Goal: Task Accomplishment & Management: Manage account settings

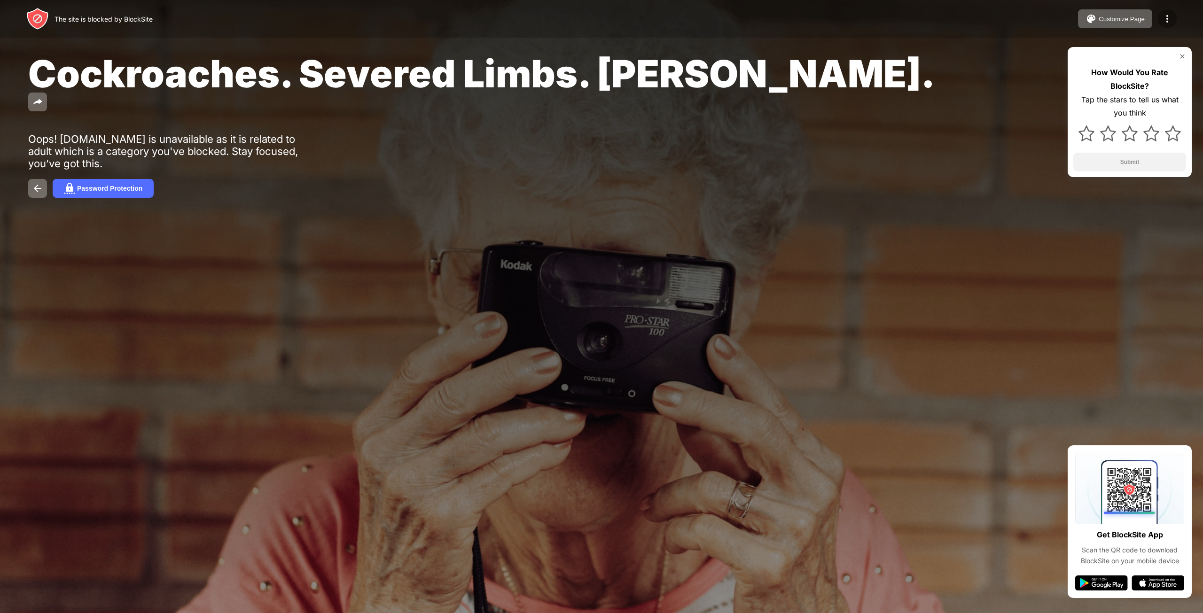
click at [1167, 16] on img at bounding box center [1167, 18] width 11 height 11
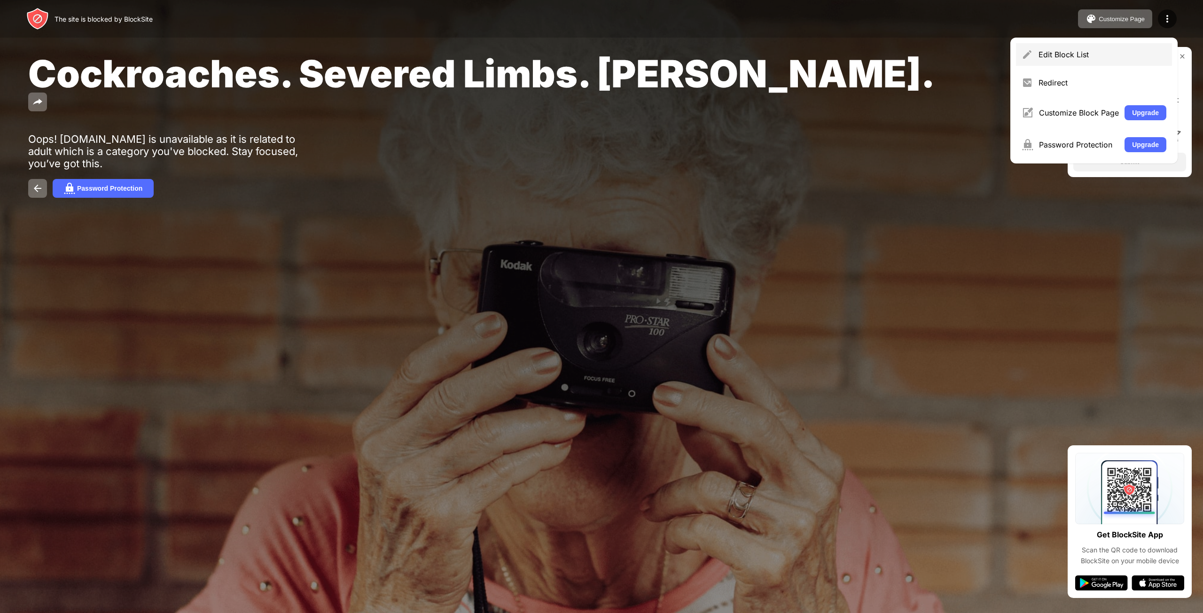
click at [1071, 47] on div "Edit Block List" at bounding box center [1094, 54] width 156 height 23
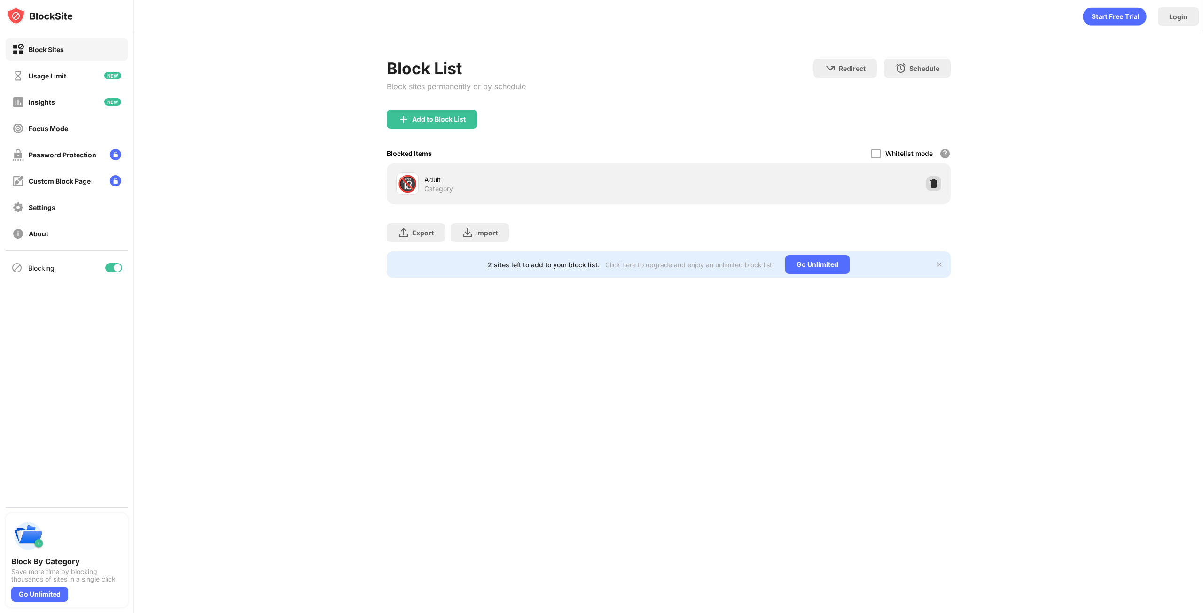
click at [937, 187] on img at bounding box center [933, 183] width 9 height 9
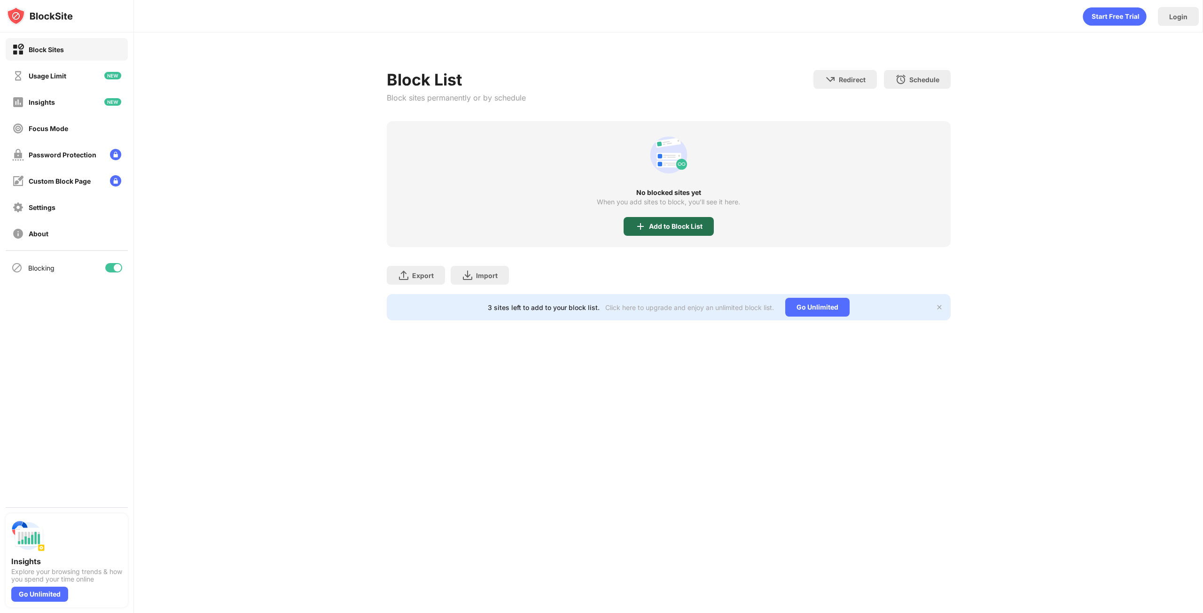
click at [688, 227] on div "Add to Block List" at bounding box center [676, 227] width 54 height 8
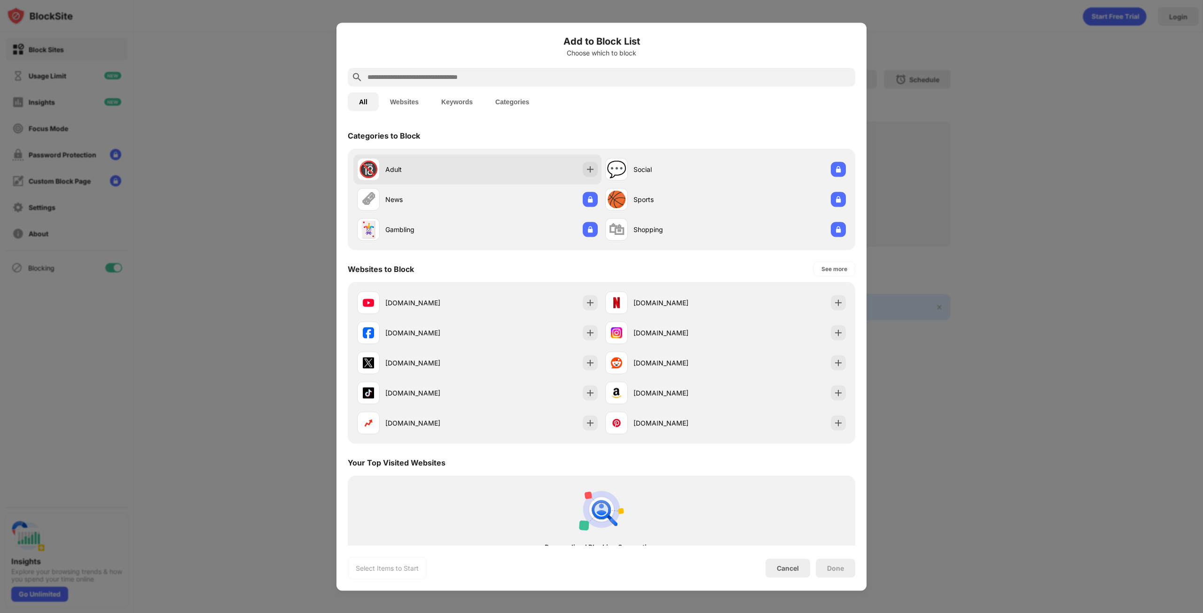
click at [520, 172] on div "🔞 Adult" at bounding box center [477, 169] width 248 height 30
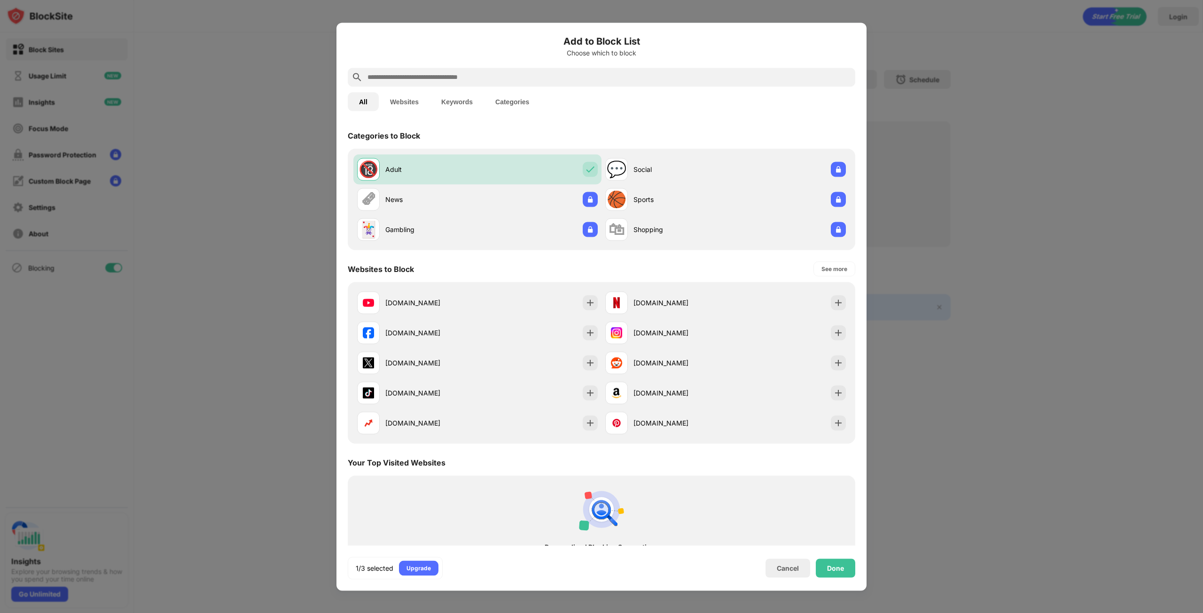
click at [856, 570] on div "Add to Block List Choose which to block All Websites Keywords Categories Catego…" at bounding box center [601, 307] width 530 height 568
click at [835, 568] on div "Done" at bounding box center [835, 568] width 17 height 8
